Goal: Check status: Check status

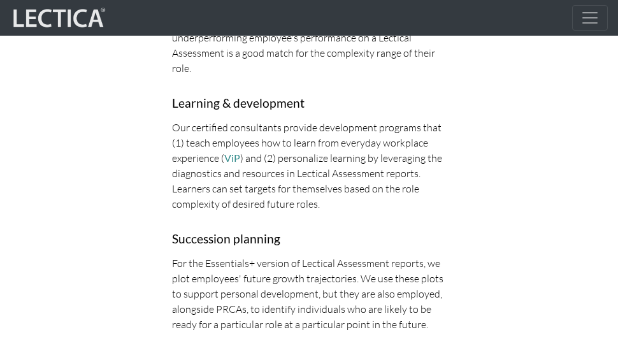
scroll to position [2041, 0]
click at [587, 20] on span "Toggle navigation" at bounding box center [589, 17] width 19 height 19
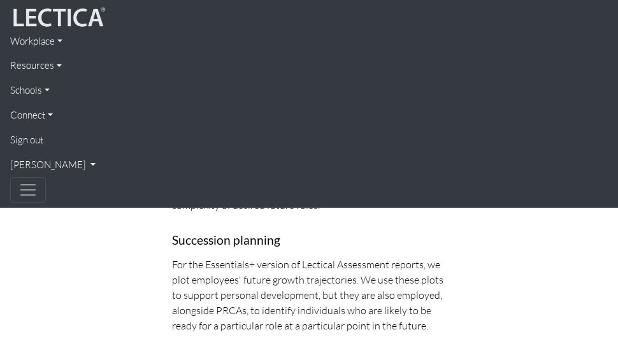
scroll to position [2213, 0]
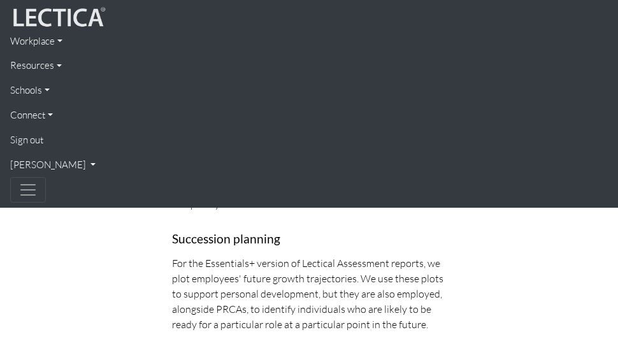
click at [41, 164] on link "[PERSON_NAME]" at bounding box center [308, 165] width 597 height 25
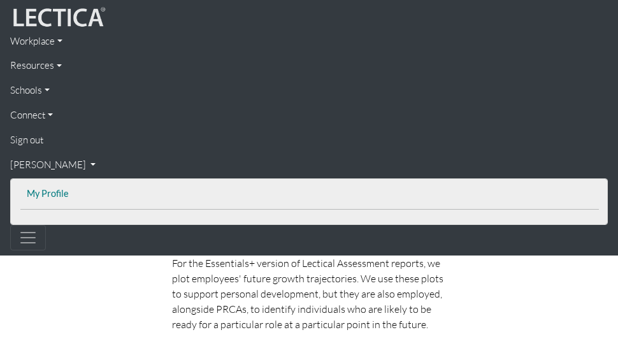
click at [60, 190] on link "My Profile" at bounding box center [310, 194] width 572 height 16
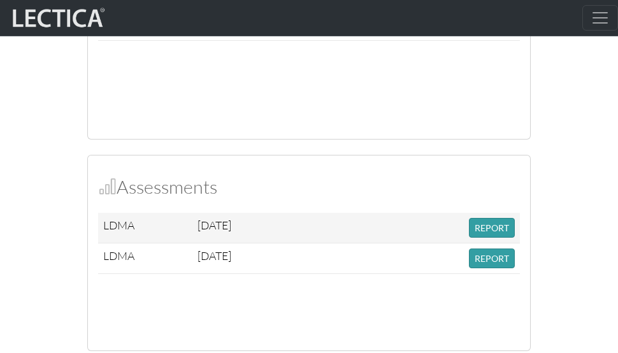
scroll to position [1158, 0]
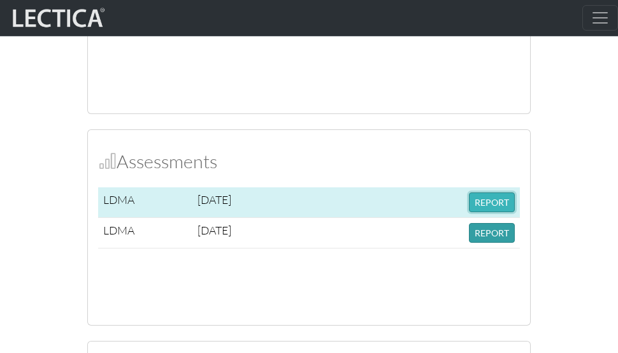
click at [489, 197] on button "REPORT" at bounding box center [492, 202] width 46 height 20
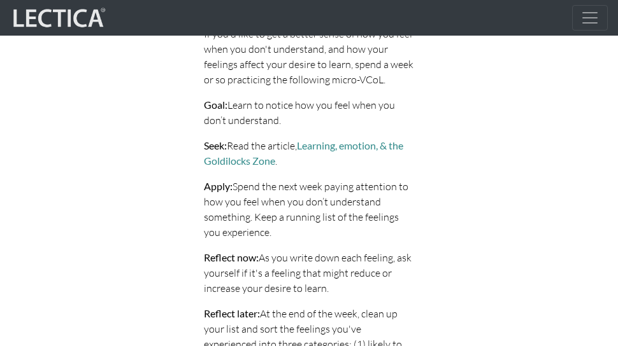
scroll to position [4245, 0]
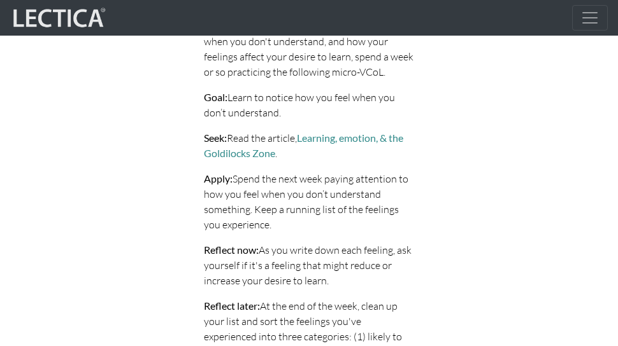
drag, startPoint x: 202, startPoint y: 202, endPoint x: 388, endPoint y: 239, distance: 190.3
click at [388, 239] on div "Awareness micro-VCoL—not understanding The word cloud above shows how people wh…" at bounding box center [308, 225] width 229 height 730
click at [388, 243] on p "Reflect now: As you write down each feeling, ask yourself if it's a feeling tha…" at bounding box center [309, 266] width 210 height 46
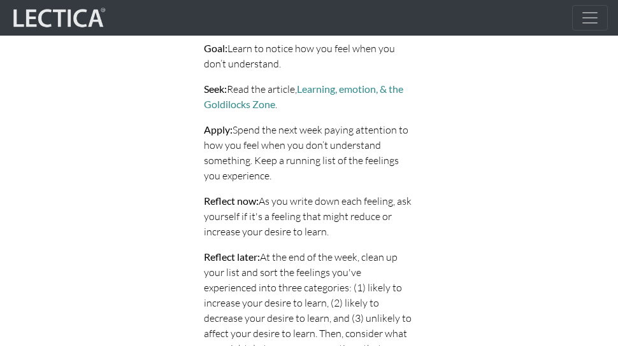
click at [388, 250] on p "Reflect later: At the end of the week, clean up your list and sort the feelings…" at bounding box center [309, 341] width 210 height 183
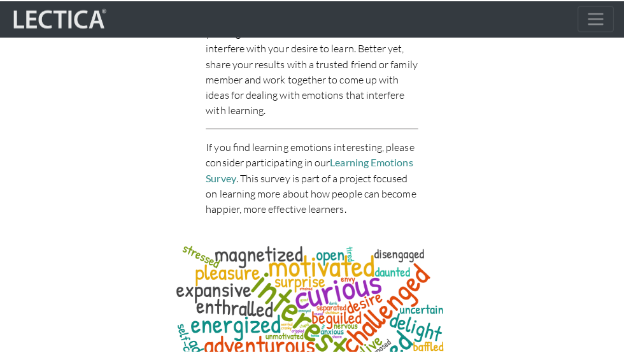
scroll to position [4776, 0]
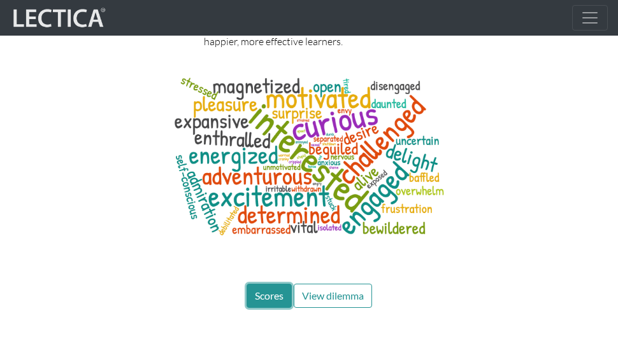
click at [266, 290] on span "Scores" at bounding box center [269, 296] width 29 height 12
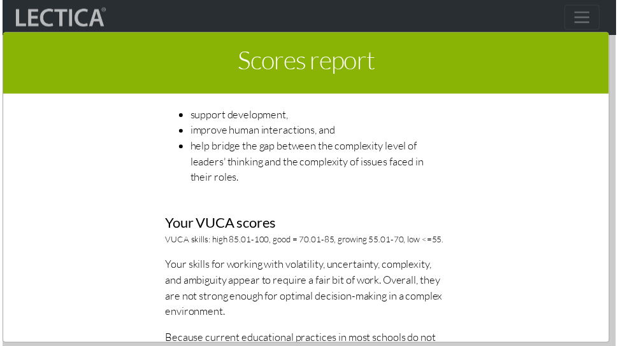
scroll to position [0, 0]
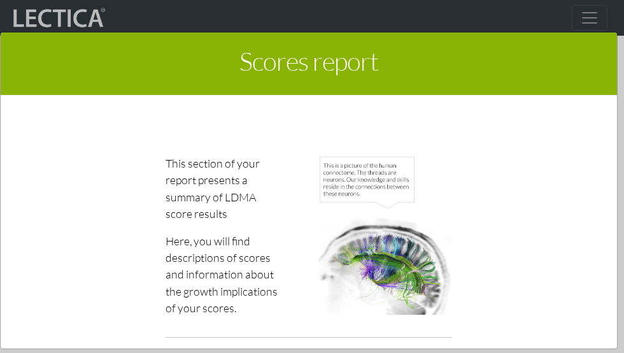
click at [469, 26] on div "Scores report × This section of your report presents a summary of LDMA score re…" at bounding box center [312, 189] width 624 height 353
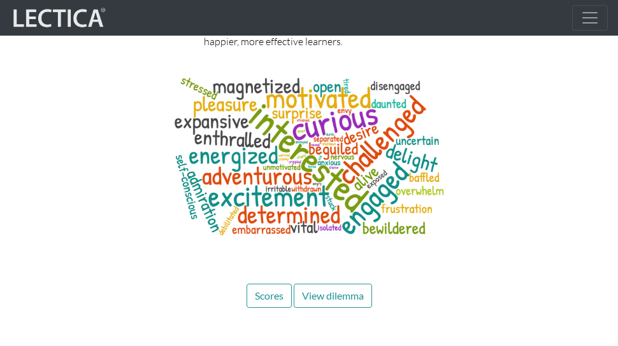
click at [97, 106] on div at bounding box center [309, 161] width 459 height 184
